Goal: Book appointment/travel/reservation

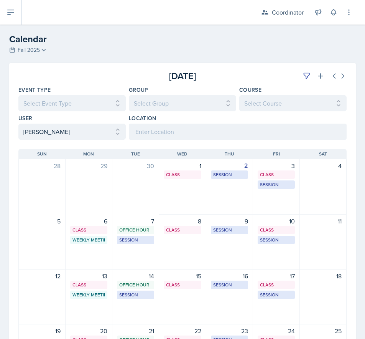
scroll to position [45, 0]
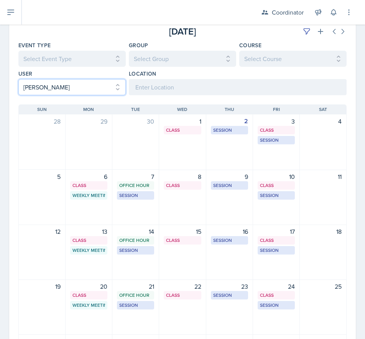
click at [35, 85] on select "Select User All [PERSON_NAME] [PERSON_NAME] [PERSON_NAME] [PERSON_NAME] [PERSON…" at bounding box center [71, 87] width 107 height 16
select select "1b71135d-d204-48f1-bd99-cbf8c31e22a5"
click at [18, 79] on select "Select User All [PERSON_NAME] [PERSON_NAME] [PERSON_NAME] [PERSON_NAME] [PERSON…" at bounding box center [71, 87] width 107 height 16
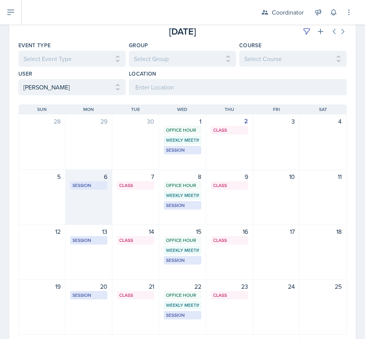
click at [88, 222] on div "6 Session MOR 288 1:00 PM - 2:30 PM" at bounding box center [89, 197] width 47 height 55
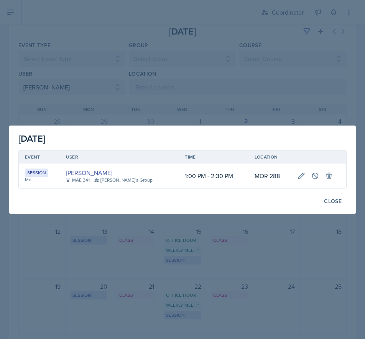
click at [97, 216] on div at bounding box center [182, 169] width 365 height 339
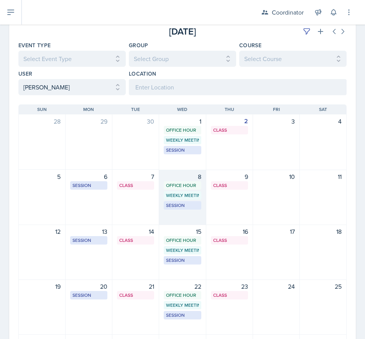
click at [169, 215] on div "8 Office Hour SSC 10:30 AM - 11:30 AM Weekly Meeting SSC 11:30 AM - 12:30 PM Se…" at bounding box center [182, 197] width 47 height 55
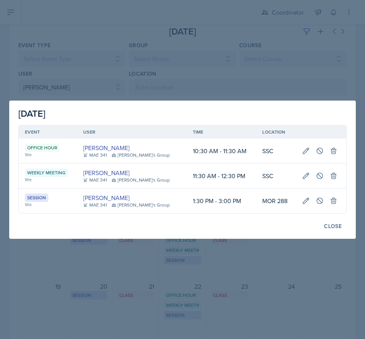
click at [126, 287] on div at bounding box center [182, 169] width 365 height 339
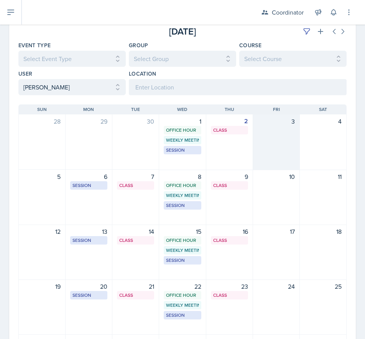
click at [277, 158] on div "3" at bounding box center [276, 142] width 47 height 56
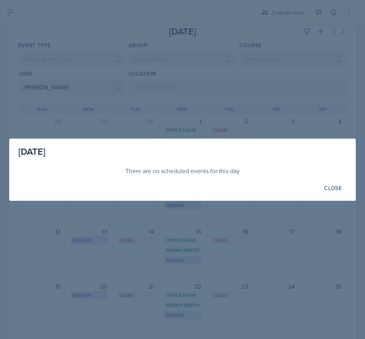
click at [250, 132] on div at bounding box center [182, 169] width 365 height 339
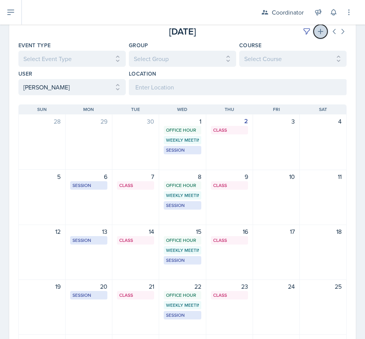
click at [318, 32] on icon at bounding box center [320, 31] width 5 height 5
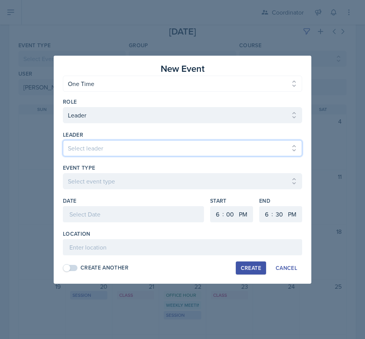
click at [126, 147] on select "Select leader [PERSON_NAME] [PERSON_NAME] [PERSON_NAME] [PERSON_NAME] [PERSON_N…" at bounding box center [182, 148] width 239 height 16
select select "9459d2ea-2dac-4d59-9593-3e12ed45e086"
click at [63, 140] on select "Select leader [PERSON_NAME] [PERSON_NAME] [PERSON_NAME] [PERSON_NAME] [PERSON_N…" at bounding box center [182, 148] width 239 height 16
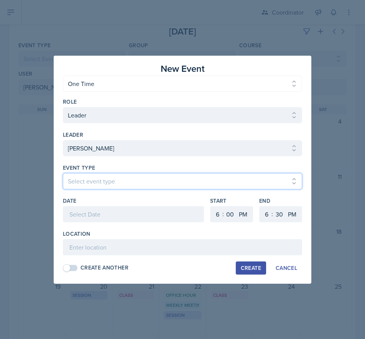
click at [99, 177] on select "Select event type Admin Office Hour Cal Workshop Class Class Announcement LA Pe…" at bounding box center [182, 181] width 239 height 16
select select "30b582fb-8ac9-49fb-a214-1fb047ccc295"
click at [63, 173] on select "Select event type Admin Office Hour Cal Workshop Class Class Announcement LA Pe…" at bounding box center [182, 181] width 239 height 16
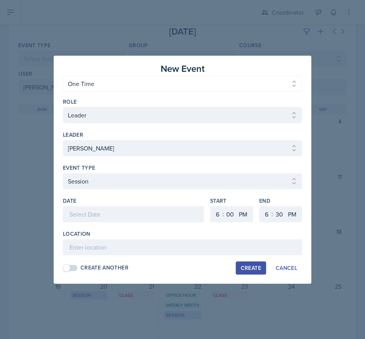
click at [98, 217] on div at bounding box center [133, 214] width 141 height 16
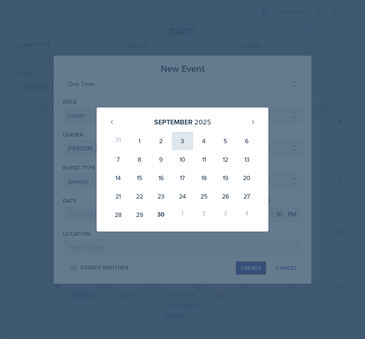
click at [186, 143] on div "3" at bounding box center [182, 141] width 21 height 18
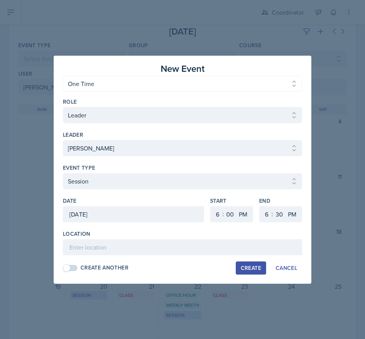
click at [140, 221] on div "[DATE]" at bounding box center [133, 214] width 141 height 16
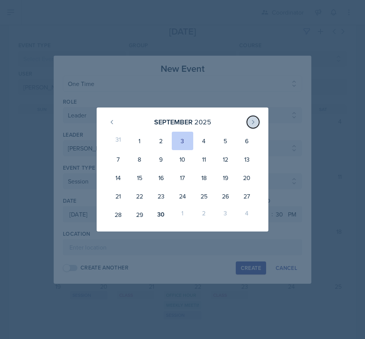
click at [257, 126] on button at bounding box center [253, 122] width 12 height 12
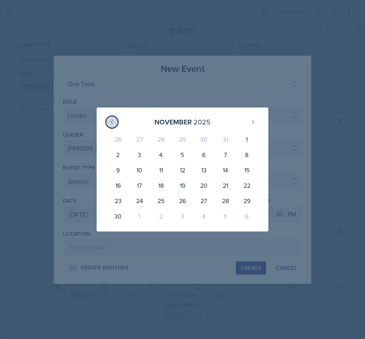
click at [116, 122] on button at bounding box center [112, 122] width 12 height 12
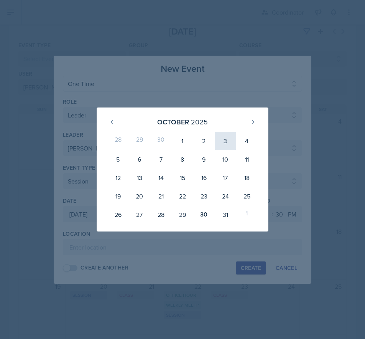
click at [226, 137] on div "3" at bounding box center [225, 141] width 21 height 18
type input "[DATE]"
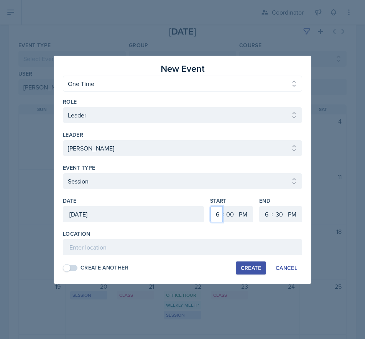
click at [218, 216] on select "1 2 3 4 5 6 7 8 9 10 11 12" at bounding box center [217, 214] width 12 height 16
select select "10"
click at [211, 206] on select "1 2 3 4 5 6 7 8 9 10 11 12" at bounding box center [217, 214] width 12 height 16
click at [244, 213] on select "AM PM" at bounding box center [243, 214] width 15 height 16
select select "AM"
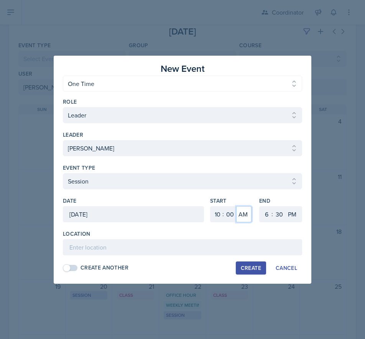
click at [236, 206] on select "AM PM" at bounding box center [243, 214] width 15 height 16
click at [263, 216] on select "1 2 3 4 5 6 7 8 9 10 11 12" at bounding box center [266, 214] width 12 height 16
select select "11"
click at [260, 206] on select "1 2 3 4 5 6 7 8 9 10 11 12" at bounding box center [266, 214] width 12 height 16
drag, startPoint x: 294, startPoint y: 211, endPoint x: 296, endPoint y: 222, distance: 11.1
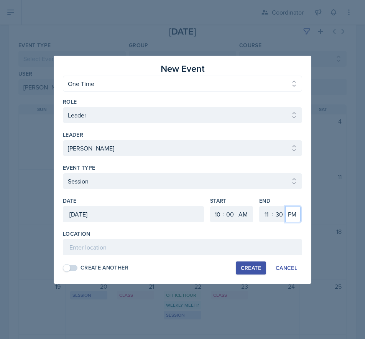
click at [294, 211] on select "AM PM" at bounding box center [292, 214] width 15 height 16
select select "AM"
click at [285, 206] on select "AM PM" at bounding box center [292, 214] width 15 height 16
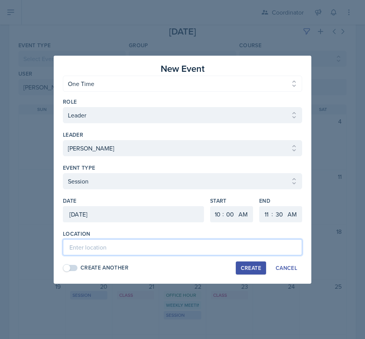
click at [278, 244] on input at bounding box center [182, 247] width 239 height 16
type input "MOR 288 - Extra Test Review"
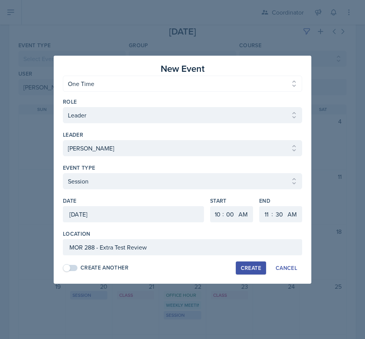
click at [246, 265] on div "Create" at bounding box center [251, 268] width 20 height 6
select select
select select "6"
select select "PM"
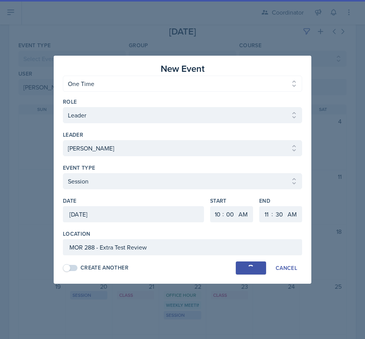
select select "6"
select select "PM"
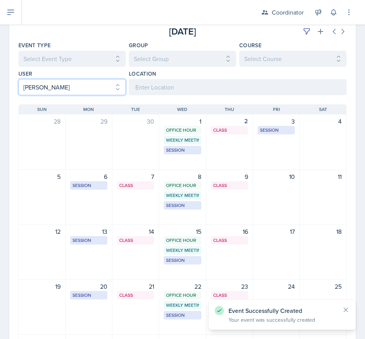
drag, startPoint x: 46, startPoint y: 82, endPoint x: 48, endPoint y: 93, distance: 11.6
click at [46, 82] on select "Select User All [PERSON_NAME] [PERSON_NAME] [PERSON_NAME] [PERSON_NAME] [PERSON…" at bounding box center [71, 87] width 107 height 16
select select
click at [18, 79] on select "Select User All [PERSON_NAME] [PERSON_NAME] [PERSON_NAME] [PERSON_NAME] [PERSON…" at bounding box center [71, 87] width 107 height 16
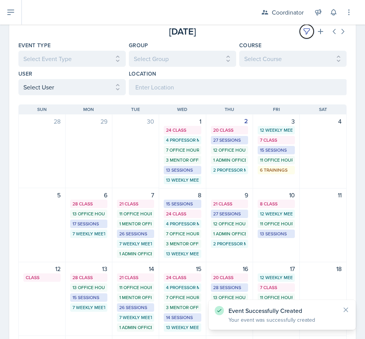
drag, startPoint x: 295, startPoint y: 32, endPoint x: 290, endPoint y: 32, distance: 4.6
click at [293, 32] on div "[DATE]" at bounding box center [291, 32] width 109 height 14
click at [280, 34] on div "[DATE]" at bounding box center [291, 32] width 109 height 14
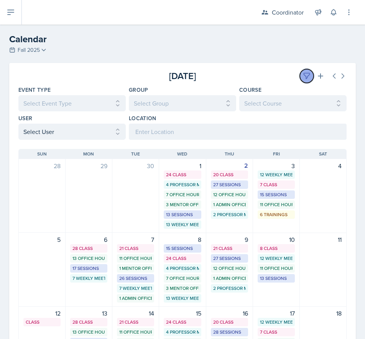
click at [300, 76] on button at bounding box center [307, 76] width 14 height 14
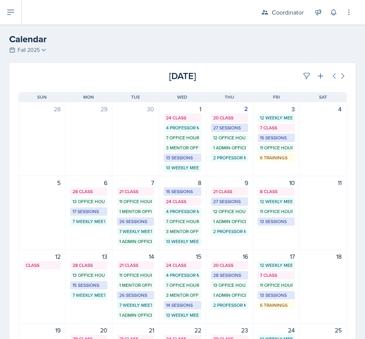
click at [284, 79] on div "[DATE]" at bounding box center [291, 76] width 109 height 14
